Goal: Task Accomplishment & Management: Manage account settings

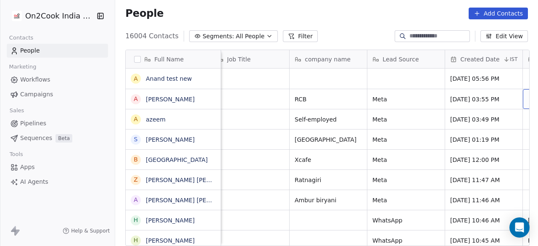
scroll to position [0, 320]
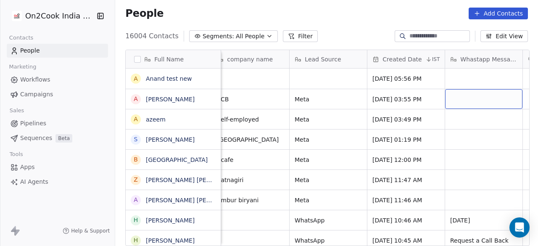
click at [236, 37] on span "All People" at bounding box center [250, 36] width 29 height 9
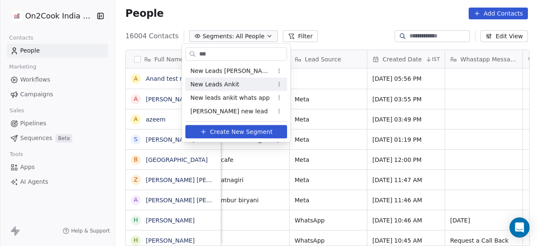
type input "***"
click at [207, 84] on span "New Leads Ankit" at bounding box center [214, 84] width 49 height 9
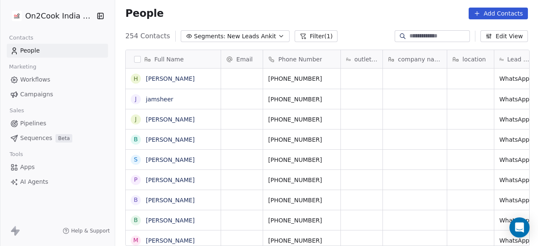
scroll to position [210, 418]
click at [300, 39] on button "Filter (1)" at bounding box center [315, 36] width 43 height 12
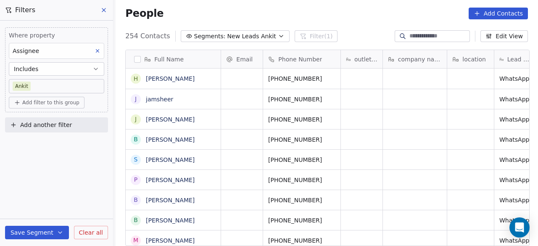
click at [45, 102] on span "Add filter to this group" at bounding box center [50, 102] width 57 height 7
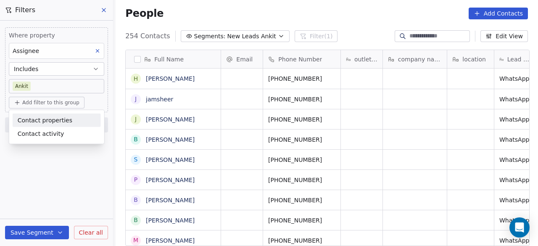
click at [39, 118] on span "Contact properties" at bounding box center [45, 120] width 55 height 9
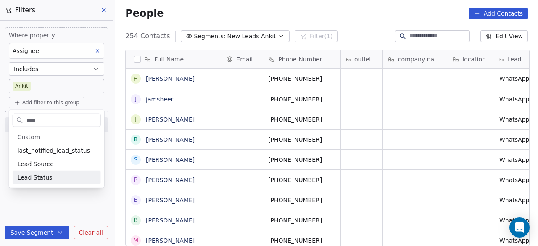
type input "****"
click at [25, 173] on span "Lead Status" at bounding box center [35, 177] width 35 height 8
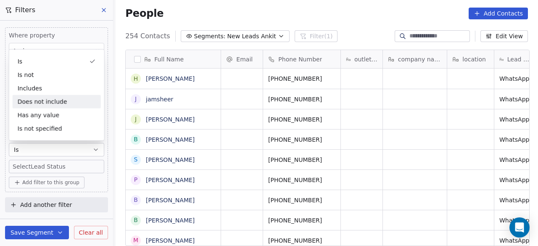
click at [56, 98] on div "Does not include" at bounding box center [57, 101] width 88 height 13
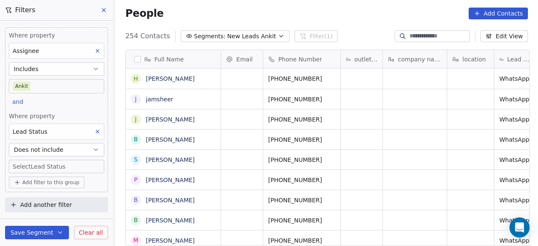
click at [69, 168] on body "On2Cook India Pvt. Ltd. Contacts People Marketing Workflows Campaigns Sales Pip…" at bounding box center [269, 123] width 538 height 246
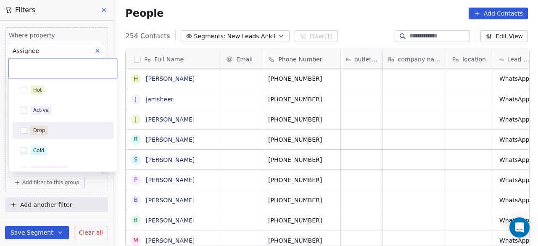
click at [60, 126] on div "Drop" at bounding box center [68, 130] width 75 height 9
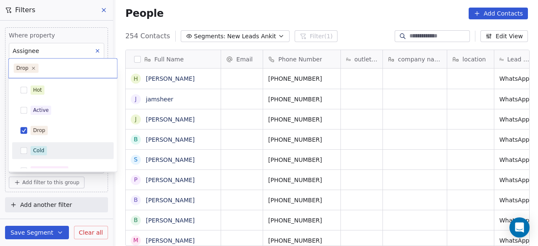
drag, startPoint x: 55, startPoint y: 144, endPoint x: 55, endPoint y: 138, distance: 6.3
click at [55, 144] on div "Cold" at bounding box center [63, 150] width 95 height 13
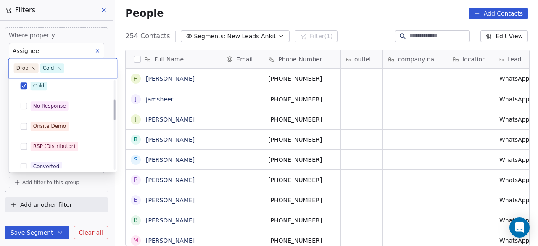
scroll to position [84, 0]
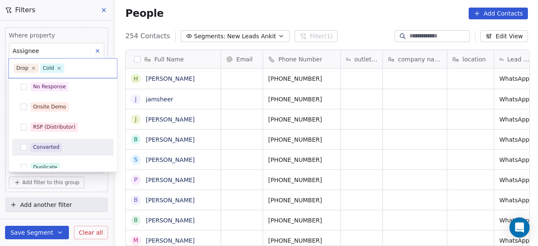
click at [84, 147] on div "Converted" at bounding box center [68, 146] width 75 height 9
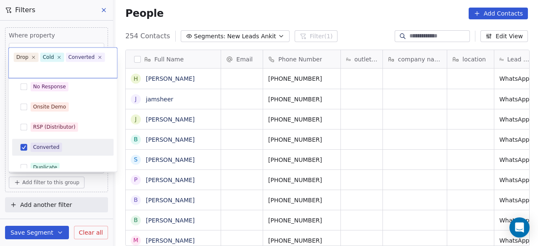
click at [83, 147] on div "Converted" at bounding box center [68, 146] width 75 height 9
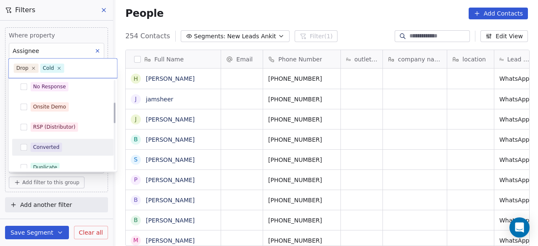
scroll to position [126, 0]
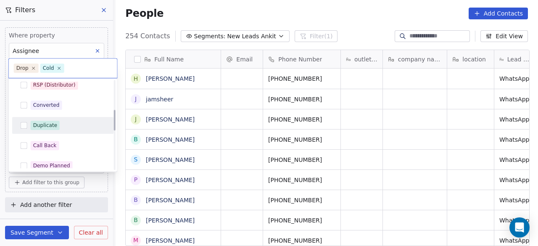
click at [81, 128] on div "Duplicate" at bounding box center [68, 125] width 75 height 9
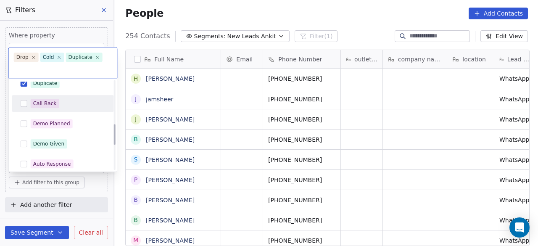
scroll to position [210, 0]
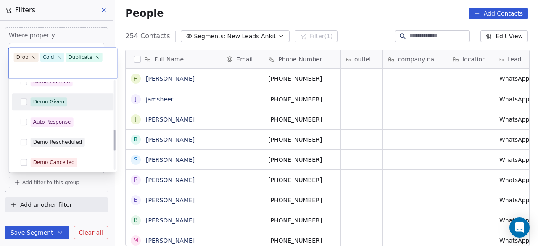
click at [66, 98] on div "Demo Given" at bounding box center [68, 101] width 75 height 9
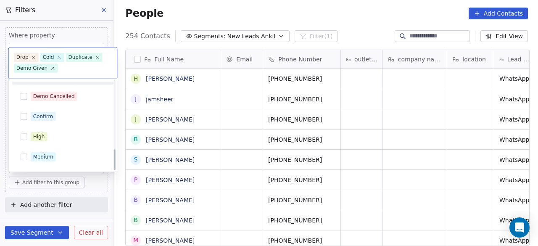
scroll to position [293, 0]
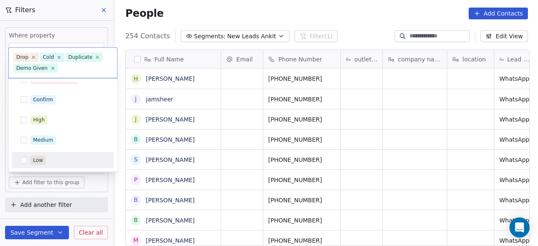
click at [102, 184] on html "On2Cook India Pvt. Ltd. Contacts People Marketing Workflows Campaigns Sales Pip…" at bounding box center [269, 123] width 538 height 246
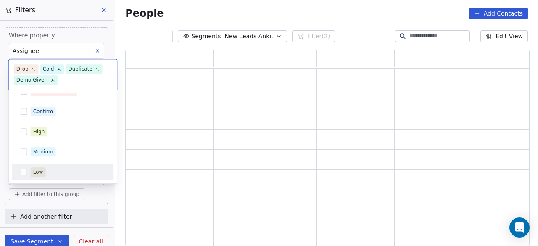
scroll to position [189, 397]
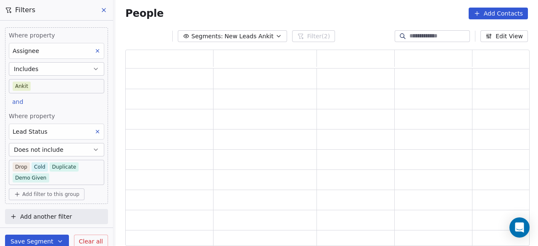
click at [33, 236] on button "Save Segment" at bounding box center [37, 240] width 64 height 13
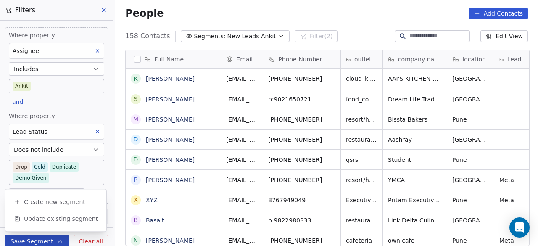
scroll to position [210, 418]
click at [35, 221] on span "Update existing segment" at bounding box center [61, 218] width 74 height 8
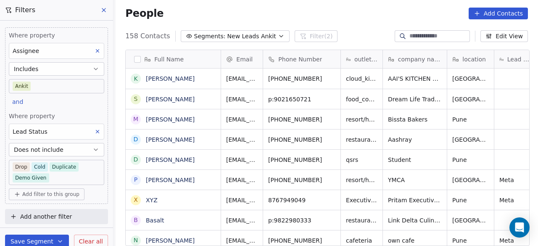
scroll to position [0, 0]
click at [312, 100] on span "p:9021650721" at bounding box center [293, 99] width 51 height 8
click at [270, 98] on input "**********" at bounding box center [300, 98] width 74 height 17
type input "**********"
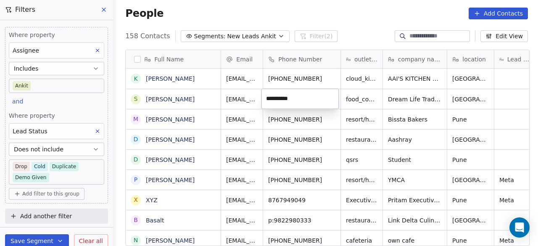
click at [244, 101] on html "On2Cook India Pvt. Ltd. Contacts People Marketing Workflows Campaigns Sales Pip…" at bounding box center [269, 123] width 538 height 246
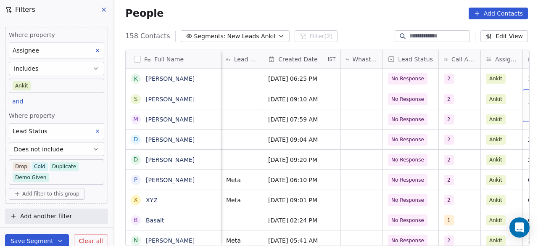
scroll to position [0, 396]
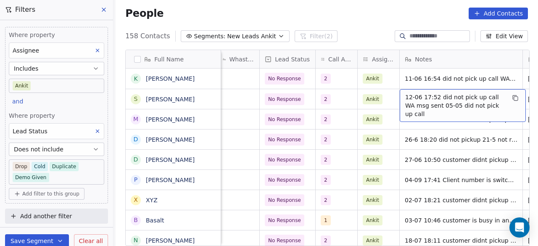
click at [426, 105] on span "12-06 17:52 did not pick up call WA msg sent 05-05 did not pick up call" at bounding box center [455, 105] width 100 height 25
click at [405, 95] on span "12-06 17:52 did not pick up call WA msg sent 05-05 did not pick up call" at bounding box center [455, 105] width 100 height 25
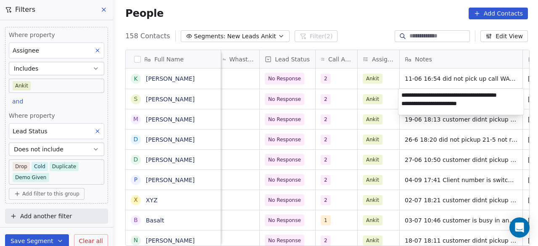
scroll to position [3, 0]
click at [400, 89] on textarea "**********" at bounding box center [460, 102] width 125 height 26
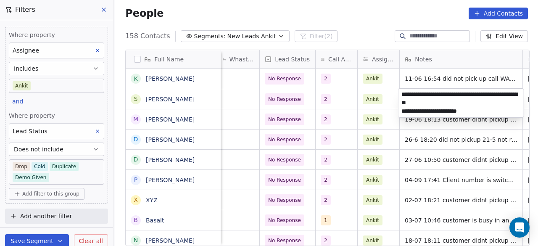
type textarea "**********"
drag, startPoint x: 246, startPoint y: 97, endPoint x: 348, endPoint y: 97, distance: 101.6
click at [246, 97] on html "On2Cook India Pvt. Ltd. Contacts People Marketing Workflows Campaigns Sales Pip…" at bounding box center [269, 123] width 538 height 246
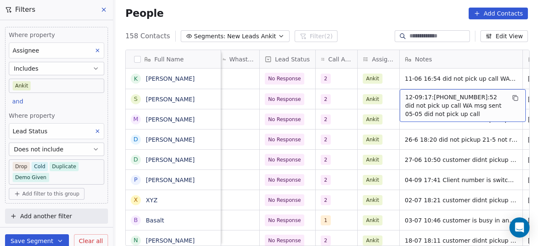
click at [436, 95] on span "12-09:17:[PHONE_NUMBER]:52 did not pick up call WA msg sent 05-05 did not pick …" at bounding box center [455, 105] width 100 height 25
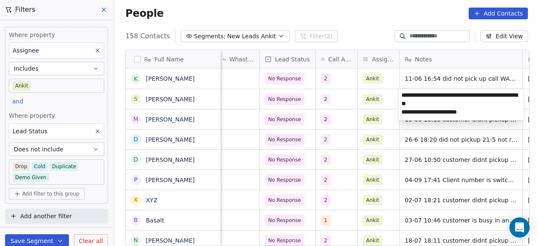
click at [434, 95] on textarea "**********" at bounding box center [460, 105] width 125 height 32
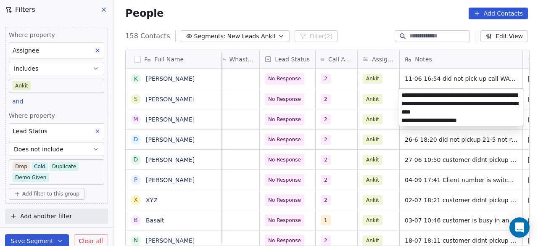
type textarea "**********"
click at [341, 101] on html "On2Cook India Pvt. Ltd. Contacts People Marketing Workflows Campaigns Sales Pip…" at bounding box center [269, 123] width 538 height 246
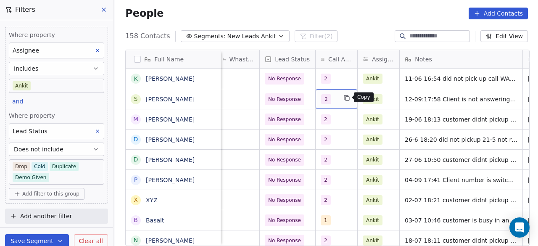
click at [341, 101] on button "grid" at bounding box center [346, 98] width 10 height 10
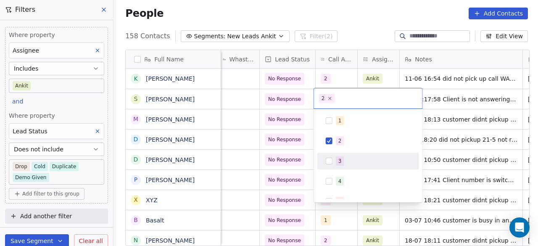
click at [336, 162] on span "3" at bounding box center [340, 160] width 8 height 9
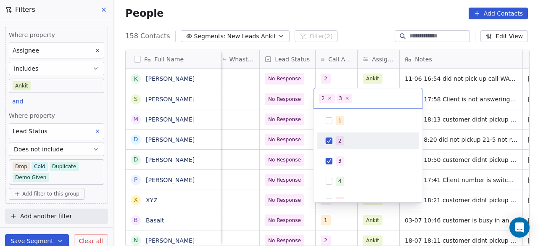
click at [339, 141] on div "2" at bounding box center [339, 141] width 3 height 8
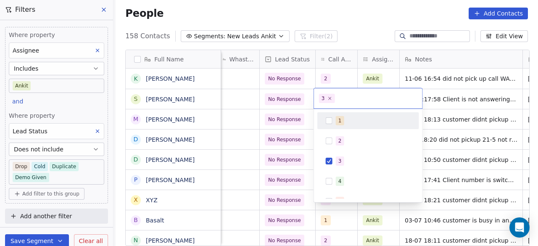
click at [269, 100] on html "On2Cook India Pvt. Ltd. Contacts People Marketing Workflows Campaigns Sales Pip…" at bounding box center [269, 123] width 538 height 246
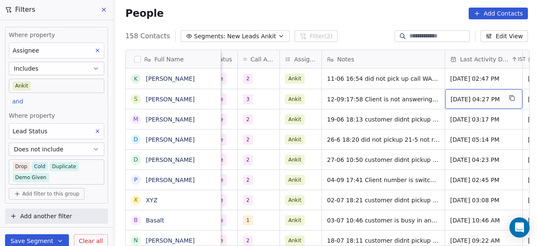
scroll to position [0, 551]
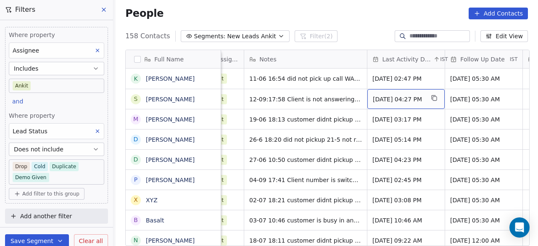
click at [391, 103] on div "[DATE] 04:27 PM" at bounding box center [405, 99] width 77 height 20
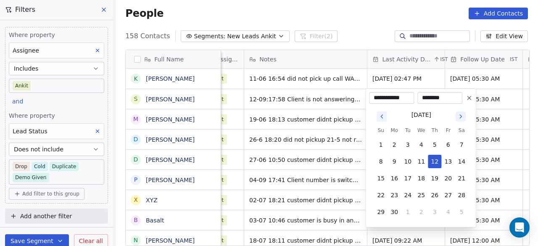
click at [460, 118] on icon "Go to next month" at bounding box center [460, 116] width 7 height 7
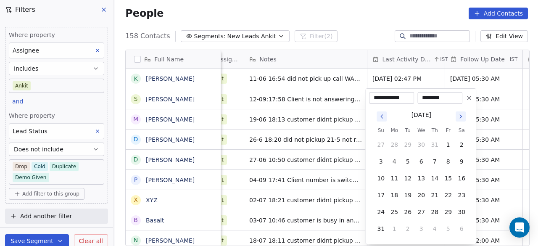
click at [460, 118] on icon "Go to next month" at bounding box center [460, 116] width 7 height 7
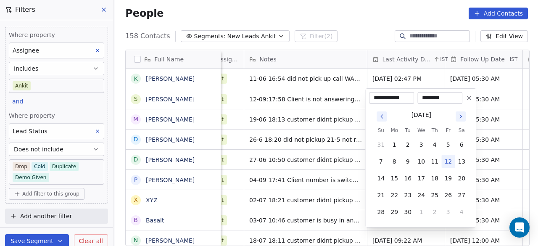
click at [447, 160] on button "12" at bounding box center [447, 161] width 13 height 13
type input "**********"
click at [486, 93] on html "On2Cook India Pvt. Ltd. Contacts People Marketing Workflows Campaigns Sales Pip…" at bounding box center [269, 123] width 538 height 246
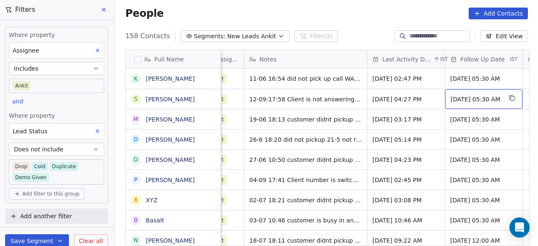
click at [483, 98] on span "[DATE] 05:30 AM" at bounding box center [475, 99] width 51 height 8
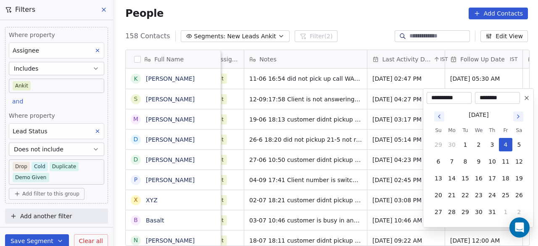
click at [517, 113] on icon "Go to next month" at bounding box center [518, 116] width 7 height 7
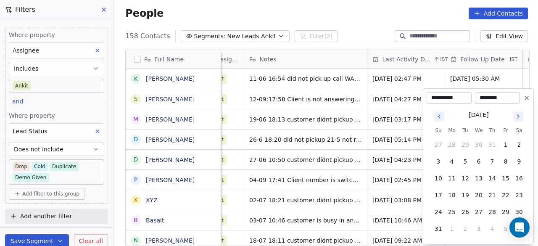
click at [518, 119] on icon "Go to next month" at bounding box center [518, 116] width 7 height 7
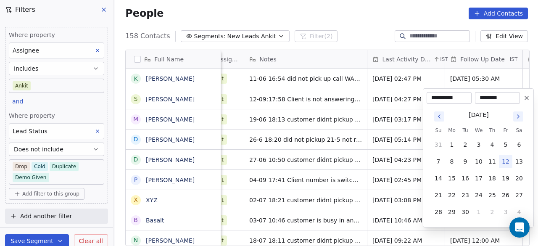
click at [517, 116] on icon "Go to next month" at bounding box center [518, 116] width 7 height 7
click at [439, 117] on icon "Go to previous month" at bounding box center [439, 116] width 7 height 7
click at [506, 177] on button "19" at bounding box center [505, 177] width 13 height 13
type input "**********"
click at [310, 95] on html "On2Cook India Pvt. Ltd. Contacts People Marketing Workflows Campaigns Sales Pip…" at bounding box center [269, 123] width 538 height 246
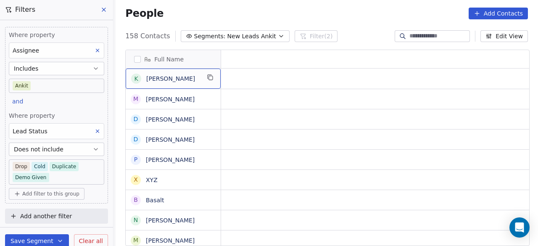
scroll to position [0, 0]
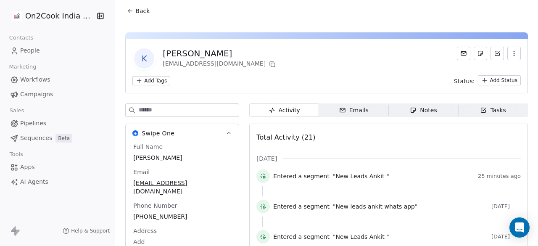
click at [133, 12] on button "Back" at bounding box center [138, 10] width 33 height 15
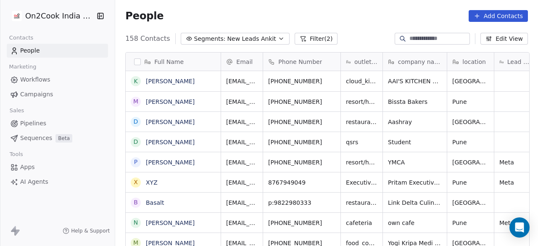
scroll to position [210, 418]
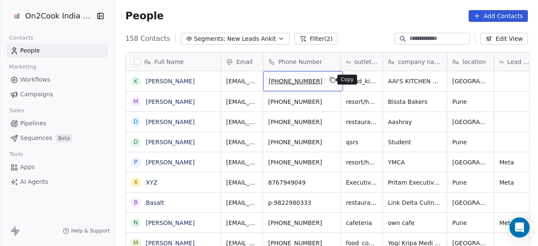
click at [329, 80] on icon "grid" at bounding box center [332, 79] width 7 height 7
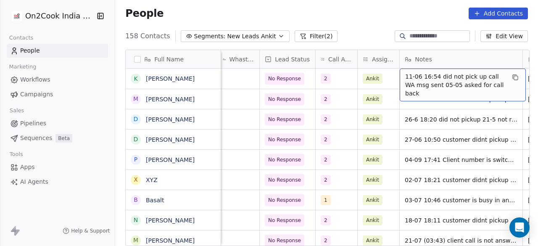
scroll to position [0, 474]
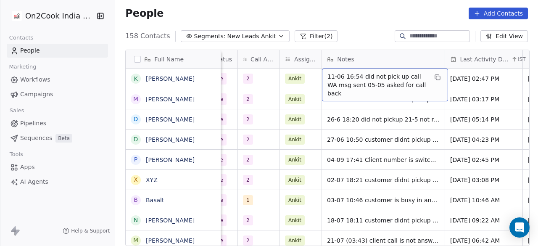
click at [327, 74] on span "11-06 16:54 did not pick up call WA msg sent 05-05 asked for call back" at bounding box center [377, 84] width 100 height 25
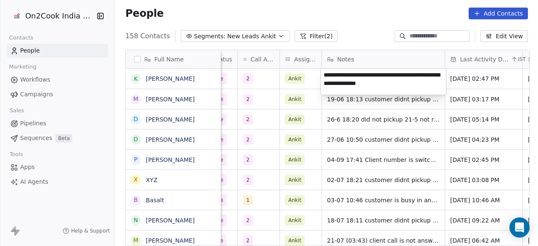
click at [324, 74] on textarea "**********" at bounding box center [382, 81] width 125 height 26
type textarea "**********"
drag, startPoint x: 359, startPoint y: 202, endPoint x: 342, endPoint y: 100, distance: 103.9
click at [359, 202] on html "On2Cook India Pvt. Ltd. Contacts People Marketing Workflows Campaigns Sales Pip…" at bounding box center [269, 123] width 538 height 246
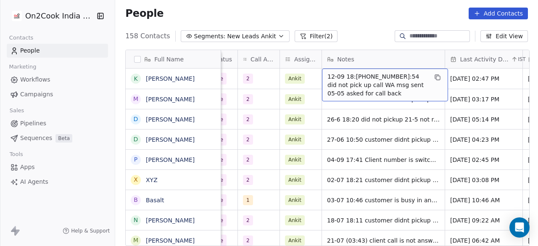
click at [357, 74] on span "12-09 18:[PHONE_NUMBER]:54 did not pick up call WA msg sent 05-05 asked for cal…" at bounding box center [377, 84] width 100 height 25
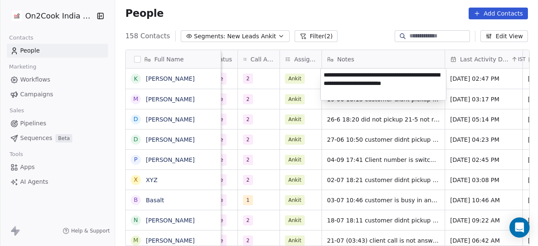
click at [358, 73] on textarea "**********" at bounding box center [382, 84] width 125 height 32
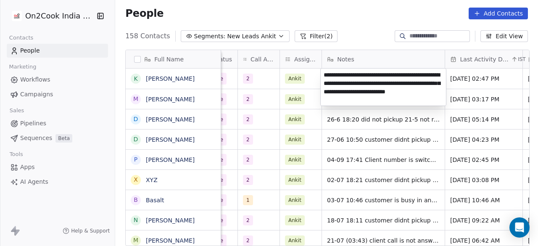
click at [382, 82] on textarea "**********" at bounding box center [382, 86] width 125 height 37
click at [384, 83] on textarea "**********" at bounding box center [382, 86] width 125 height 37
type textarea "**********"
click at [334, 110] on html "On2Cook India Pvt. Ltd. Contacts People Marketing Workflows Campaigns Sales Pip…" at bounding box center [269, 123] width 538 height 246
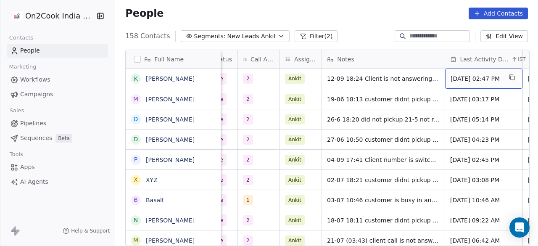
click at [469, 80] on span "[DATE] 02:47 PM" at bounding box center [475, 78] width 51 height 8
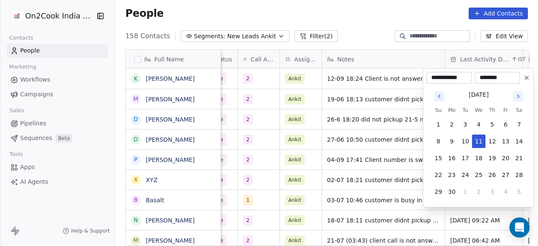
click at [516, 97] on icon "Go to next month" at bounding box center [518, 96] width 7 height 7
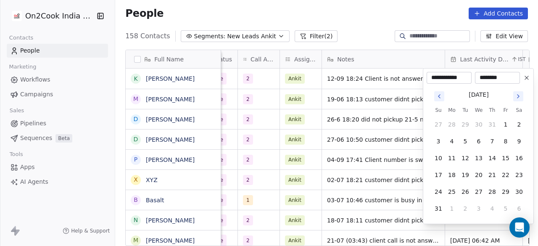
click at [516, 97] on icon "Go to next month" at bounding box center [518, 96] width 7 height 7
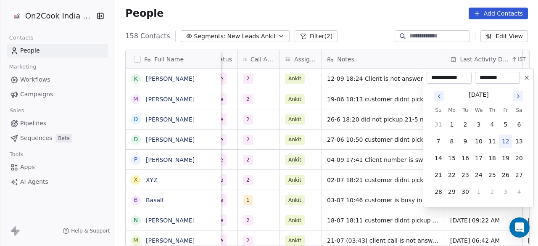
click at [516, 97] on icon "Go to next month" at bounding box center [518, 96] width 7 height 7
click at [437, 95] on icon "Go to previous month" at bounding box center [439, 96] width 7 height 7
click at [505, 139] on button "12" at bounding box center [505, 140] width 13 height 13
type input "**********"
click at [351, 95] on html "On2Cook India Pvt. Ltd. Contacts People Marketing Workflows Campaigns Sales Pip…" at bounding box center [269, 123] width 538 height 246
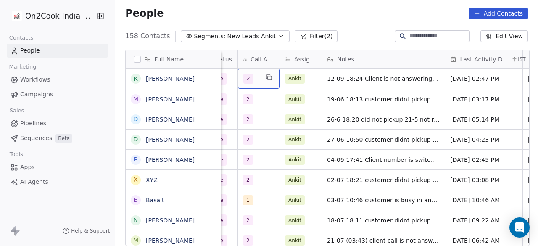
click at [243, 77] on span "2" at bounding box center [248, 79] width 10 height 10
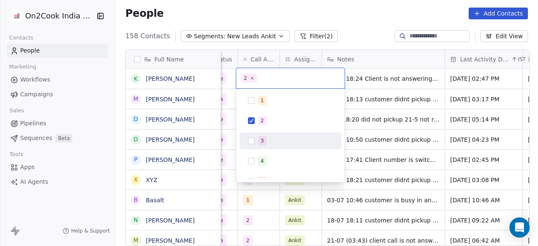
click at [268, 139] on div "3" at bounding box center [295, 140] width 75 height 9
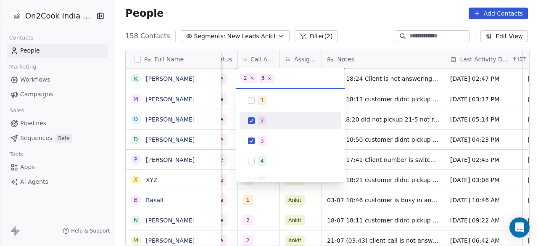
click at [270, 123] on div "2" at bounding box center [295, 120] width 75 height 9
click at [361, 96] on html "On2Cook India Pvt. Ltd. Contacts People Marketing Workflows Campaigns Sales Pip…" at bounding box center [269, 123] width 538 height 246
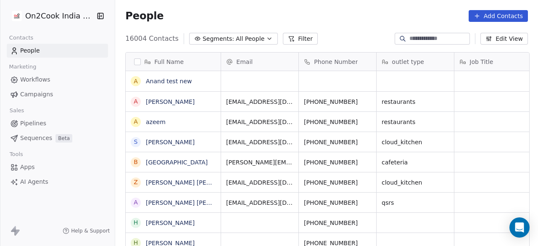
scroll to position [210, 418]
click at [214, 43] on span "Segments:" at bounding box center [218, 38] width 32 height 9
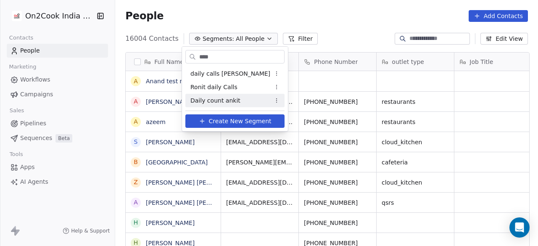
type input "****"
click at [218, 100] on span "Daily count ankit" at bounding box center [215, 100] width 50 height 9
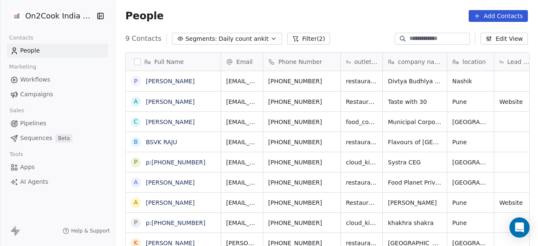
click at [177, 18] on div "People Add Contacts" at bounding box center [326, 16] width 402 height 12
click at [213, 14] on div "People Add Contacts" at bounding box center [326, 16] width 402 height 12
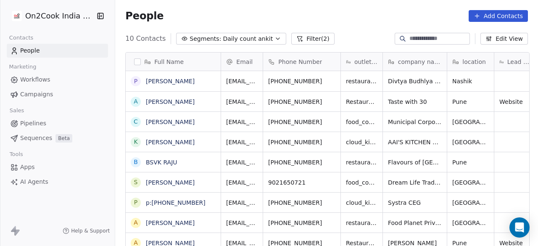
click at [234, 8] on div "People Add Contacts" at bounding box center [326, 16] width 423 height 32
click at [344, 24] on div "People Add Contacts" at bounding box center [326, 16] width 423 height 32
click at [310, 37] on button "Filter (2)" at bounding box center [312, 39] width 43 height 12
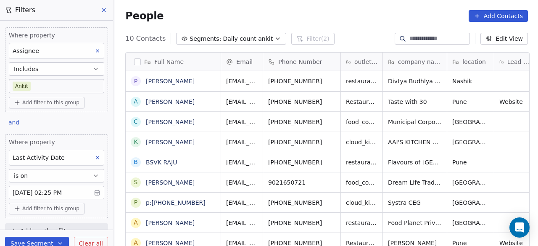
scroll to position [10, 0]
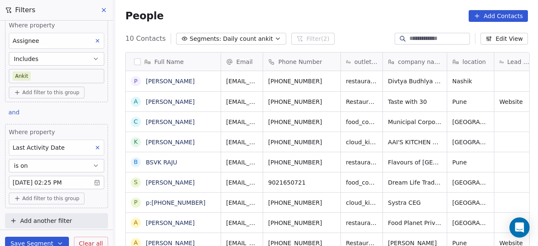
click at [37, 197] on span "Add filter to this group" at bounding box center [50, 198] width 57 height 7
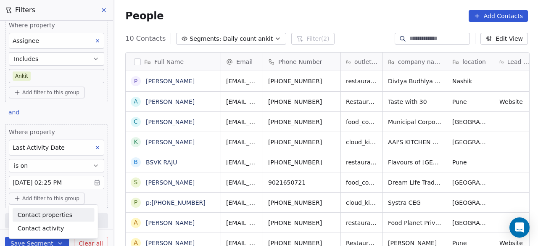
click at [41, 211] on span "Contact properties" at bounding box center [45, 214] width 55 height 9
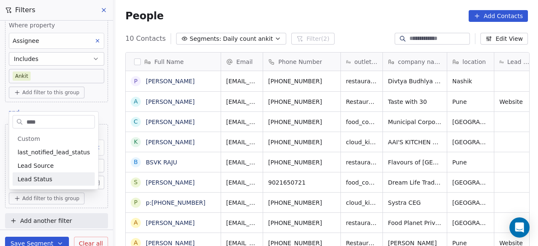
type input "****"
click at [27, 182] on span "Lead Status" at bounding box center [35, 179] width 35 height 8
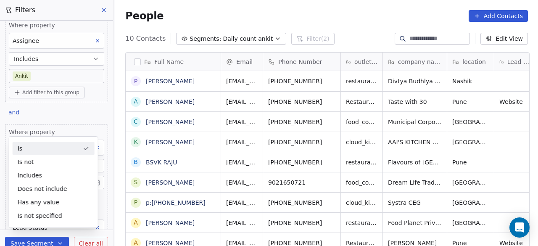
scroll to position [89, 0]
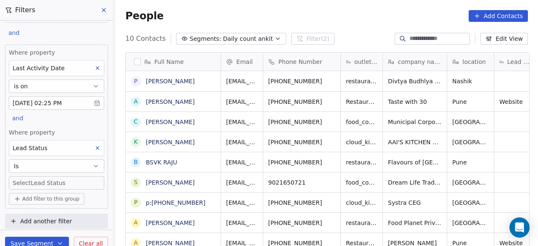
click at [34, 183] on body "On2Cook India Pvt. Ltd. Contacts People Marketing Workflows Campaigns Sales Pip…" at bounding box center [269, 123] width 538 height 246
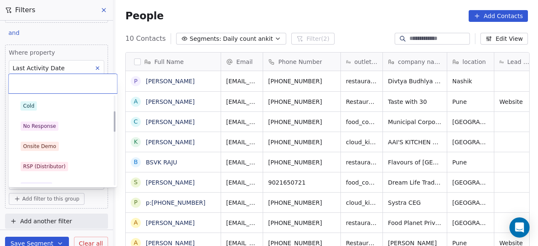
scroll to position [84, 0]
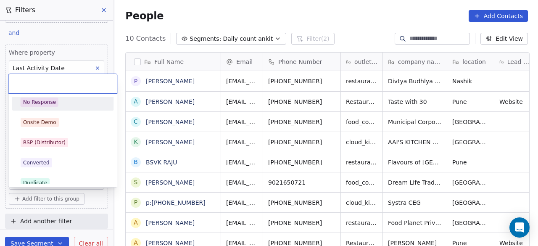
click at [48, 103] on div "No Response" at bounding box center [39, 102] width 33 height 8
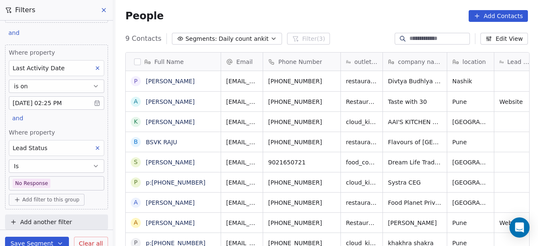
scroll to position [210, 418]
click at [60, 179] on body "On2Cook India Pvt. Ltd. Contacts People Marketing Workflows Campaigns Sales Pip…" at bounding box center [269, 123] width 538 height 246
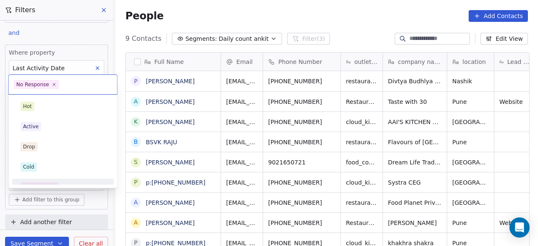
scroll to position [11, 0]
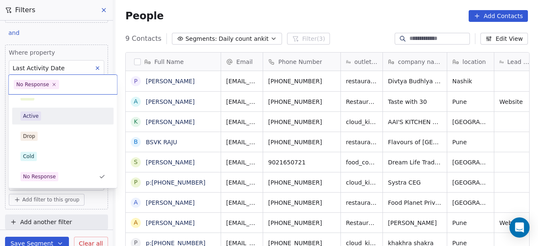
click at [63, 115] on div "Active" at bounding box center [63, 115] width 85 height 9
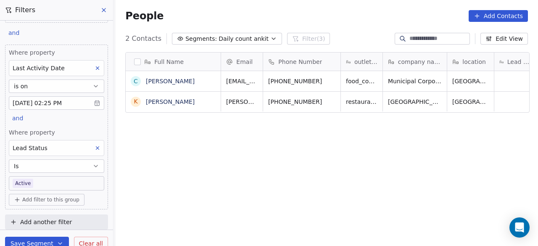
scroll to position [210, 418]
click at [204, 147] on div "Full Name C Chandrakant Padvekar k karan singh Email Phone Number outlet type c…" at bounding box center [326, 153] width 423 height 216
click at [48, 177] on body "On2Cook India Pvt. Ltd. Contacts People Marketing Workflows Campaigns Sales Pip…" at bounding box center [269, 123] width 538 height 246
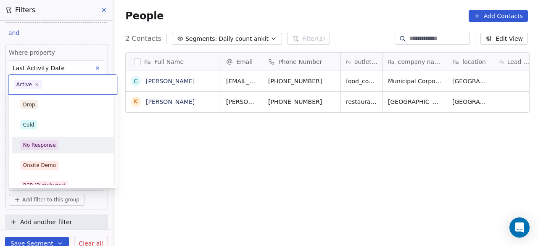
scroll to position [84, 0]
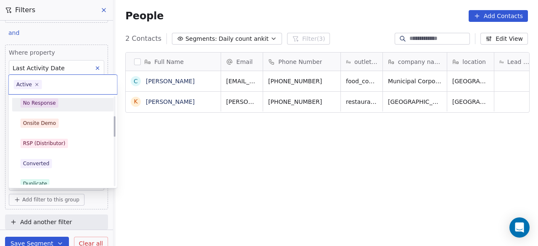
click at [64, 107] on div "No Response" at bounding box center [63, 102] width 95 height 13
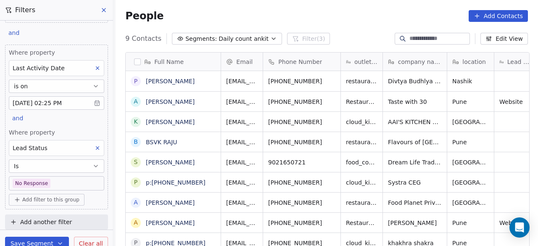
click at [61, 184] on body "On2Cook India Pvt. Ltd. Contacts People Marketing Workflows Campaigns Sales Pip…" at bounding box center [269, 123] width 538 height 246
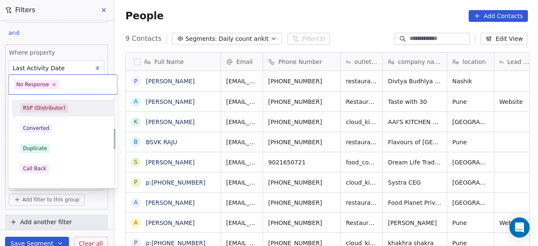
scroll to position [137, 0]
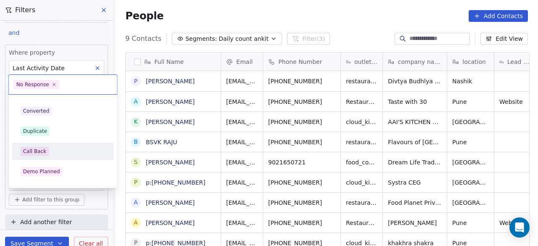
click at [61, 150] on div "Call Back" at bounding box center [63, 151] width 85 height 9
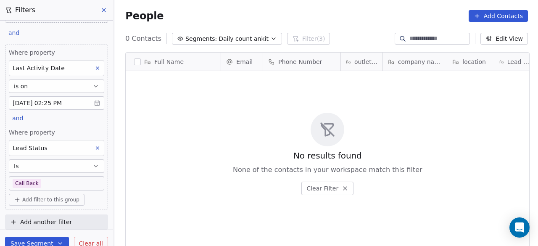
scroll to position [210, 418]
click at [60, 178] on body "On2Cook India Pvt. Ltd. Contacts People Marketing Workflows Campaigns Sales Pip…" at bounding box center [269, 123] width 538 height 246
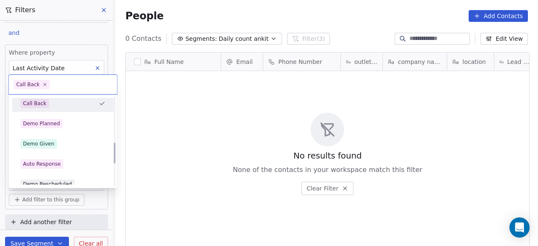
scroll to position [195, 0]
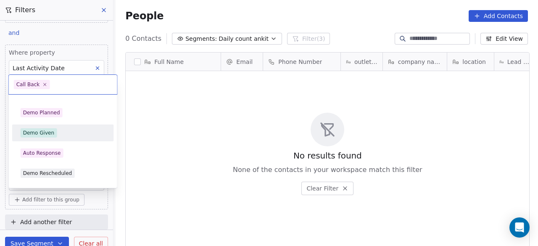
click at [68, 136] on div "Demo Given" at bounding box center [63, 132] width 85 height 9
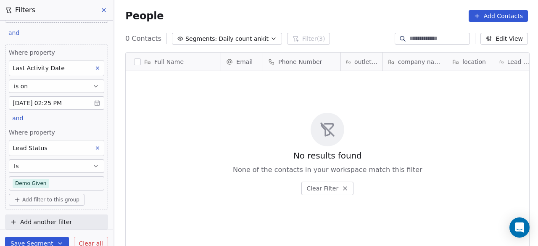
scroll to position [210, 418]
click at [186, 106] on div "No results found None of the contacts in your workspace match this filter Clear…" at bounding box center [327, 154] width 403 height 162
